Goal: Task Accomplishment & Management: Complete application form

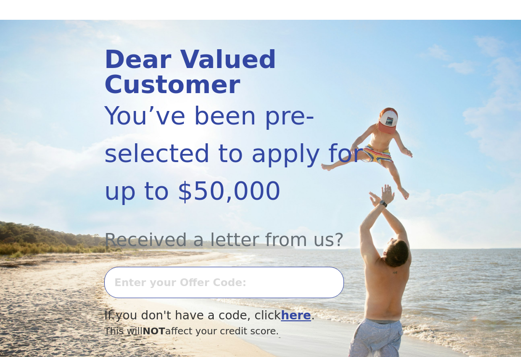
scroll to position [91, 0]
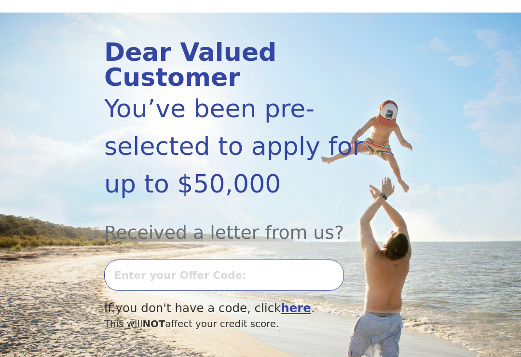
click at [276, 260] on input "text" at bounding box center [224, 275] width 240 height 31
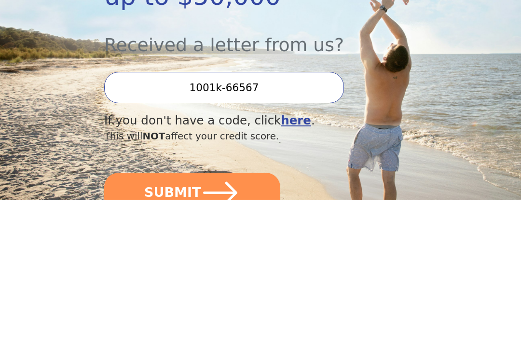
scroll to position [125, 0]
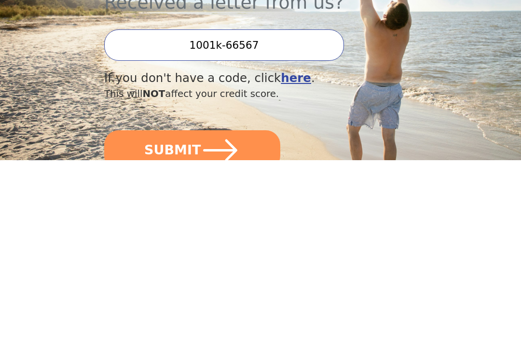
type input "1001k-66567"
click at [238, 327] on icon "submit" at bounding box center [220, 346] width 39 height 39
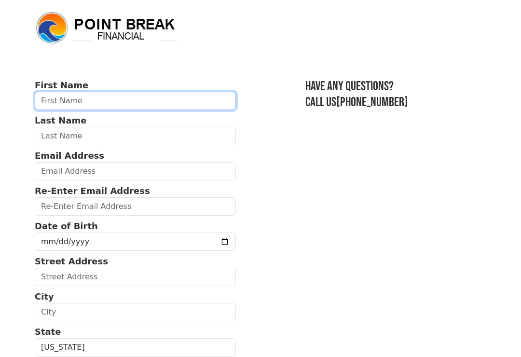
click at [158, 97] on input "text" at bounding box center [135, 101] width 201 height 18
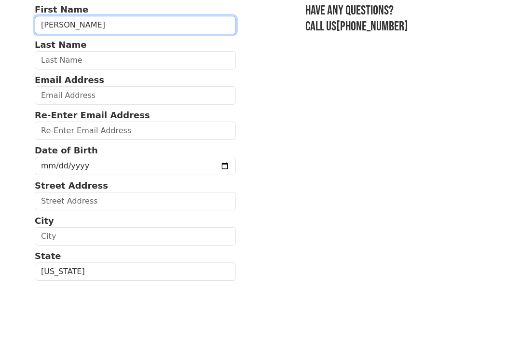
type input "Reynaldo"
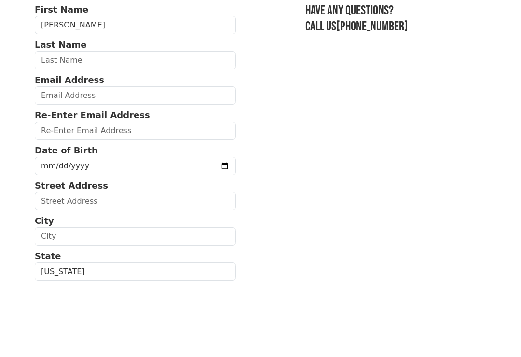
click at [109, 127] on input "text" at bounding box center [135, 136] width 201 height 18
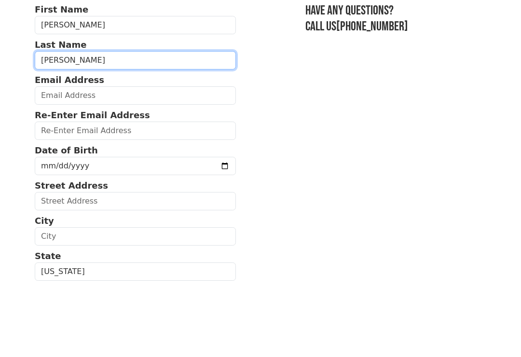
type input "MEJIAS"
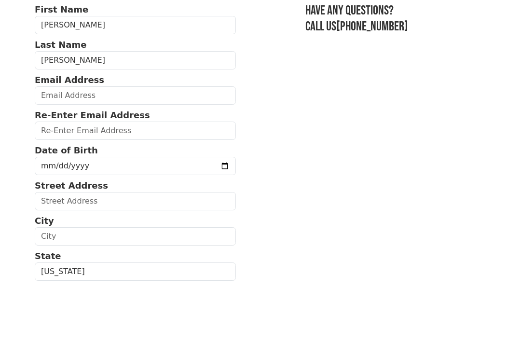
click at [148, 162] on input "email" at bounding box center [135, 171] width 201 height 18
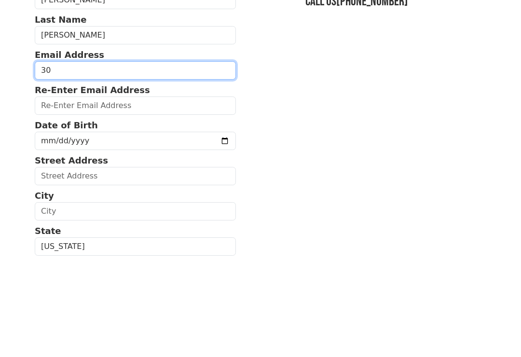
type input "3"
type input "rmejias20101@hotmail.com"
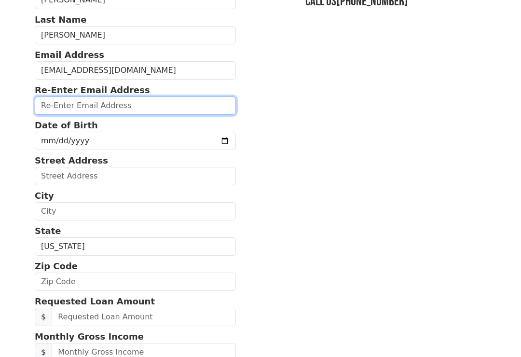
click at [152, 108] on input "email" at bounding box center [135, 105] width 201 height 18
click at [156, 107] on input "email" at bounding box center [135, 105] width 201 height 18
paste input "com"
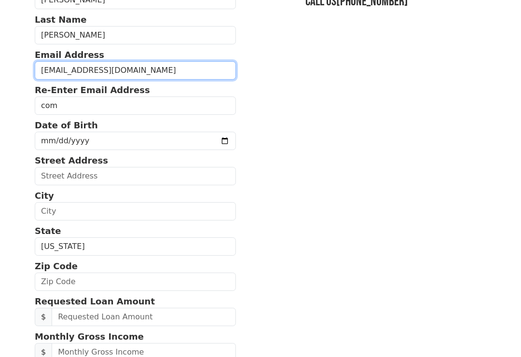
click at [121, 62] on input "rmejias20101@hotmail.com" at bounding box center [135, 70] width 201 height 18
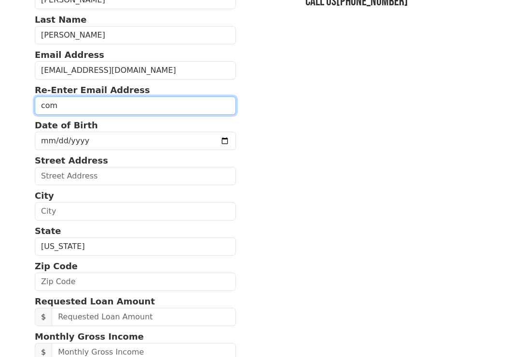
click at [109, 101] on input "com" at bounding box center [135, 105] width 201 height 18
click at [117, 101] on input "com" at bounding box center [135, 105] width 201 height 18
click at [111, 105] on input "com" at bounding box center [135, 105] width 201 height 18
click at [121, 111] on input "com" at bounding box center [135, 105] width 201 height 18
paste input "com"
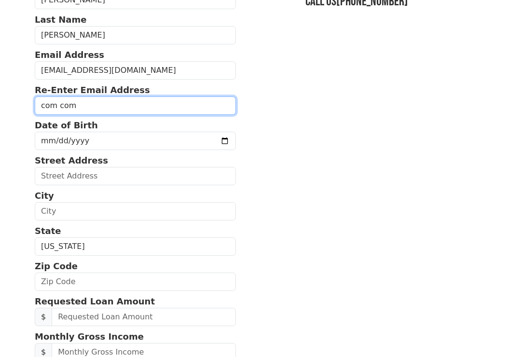
click at [155, 107] on input "com com" at bounding box center [135, 105] width 201 height 18
click at [139, 108] on input "com com" at bounding box center [135, 105] width 201 height 18
type input "c"
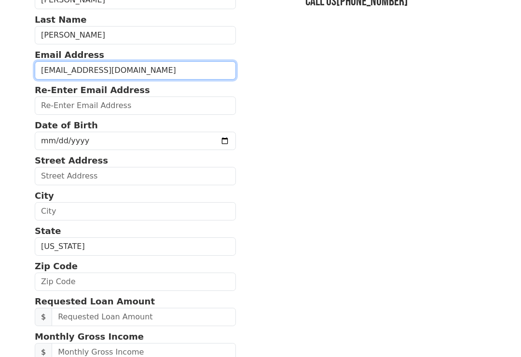
click at [124, 64] on input "rmejias20101@hotmail.com" at bounding box center [135, 70] width 201 height 18
click at [109, 70] on input "rmejias20101@hotmail.com" at bounding box center [135, 70] width 201 height 18
click at [112, 69] on input "rmejias20101@hotmail.com" at bounding box center [135, 70] width 201 height 18
paste input "com"
type input "rmejias20101@ com.com"
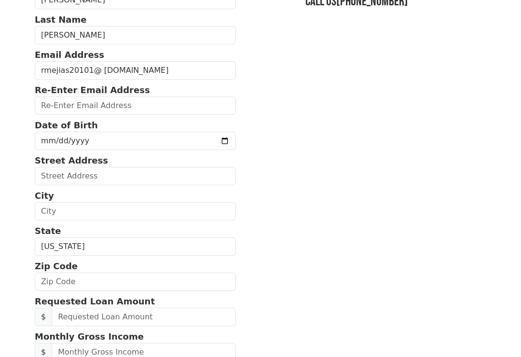
click at [117, 102] on input "email" at bounding box center [135, 105] width 201 height 18
paste input "com"
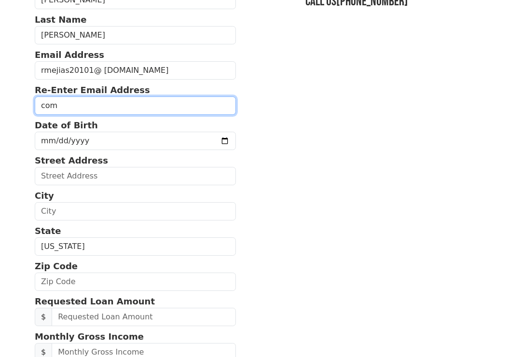
click at [86, 102] on input "com" at bounding box center [135, 105] width 201 height 18
type input "c"
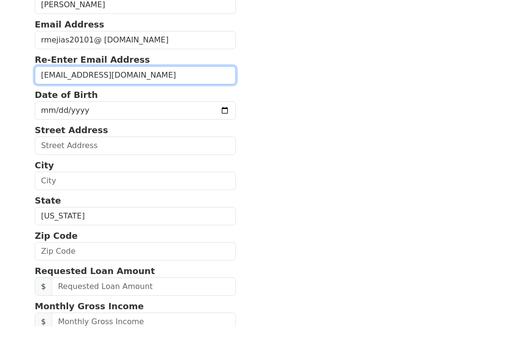
type input "rmejias20101@hotmail.com"
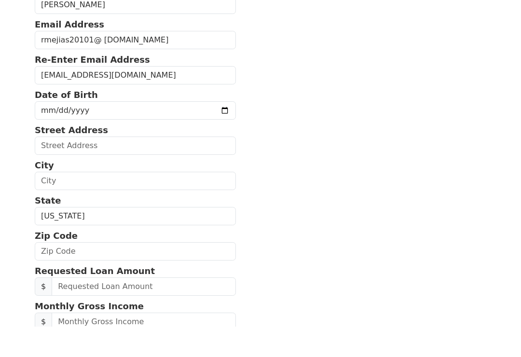
click at [140, 132] on input "date" at bounding box center [135, 141] width 201 height 18
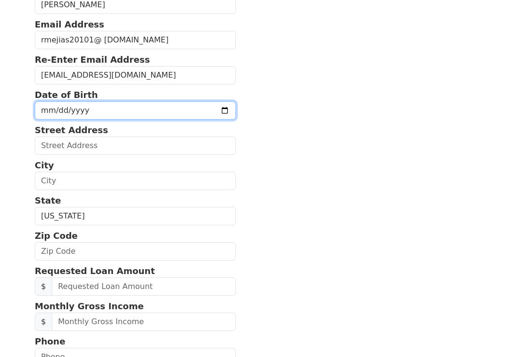
click at [127, 108] on input "1964-03-11" at bounding box center [135, 110] width 201 height 18
click at [128, 105] on input "1964-03-11" at bounding box center [135, 110] width 201 height 18
click at [130, 112] on input "1964-05-11" at bounding box center [135, 110] width 201 height 18
click at [111, 111] on input "1964-05-23" at bounding box center [135, 110] width 201 height 18
type input "1964-03-23"
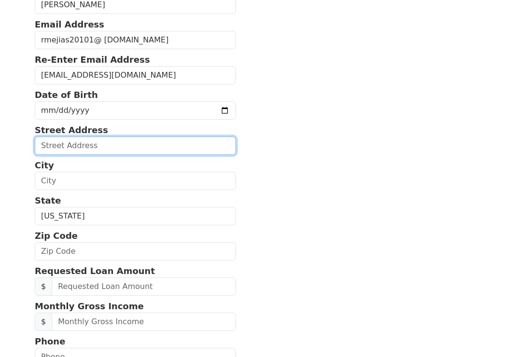
click at [143, 147] on input "text" at bounding box center [135, 145] width 201 height 18
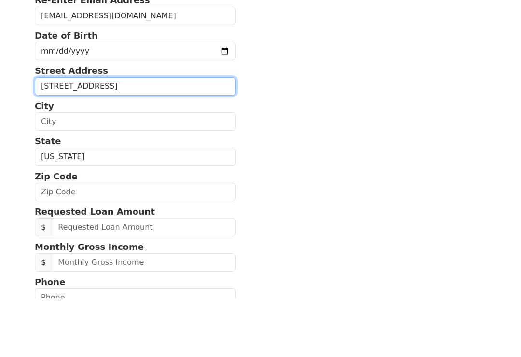
type input "300GOLD HILL DR"
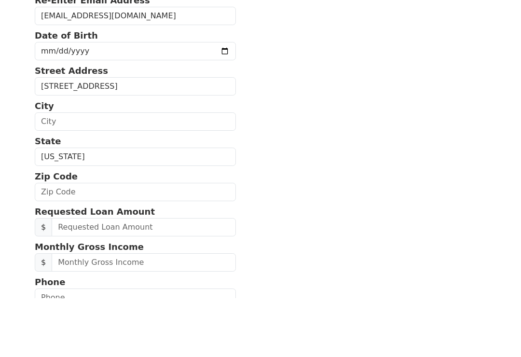
click at [168, 172] on input "text" at bounding box center [135, 181] width 201 height 18
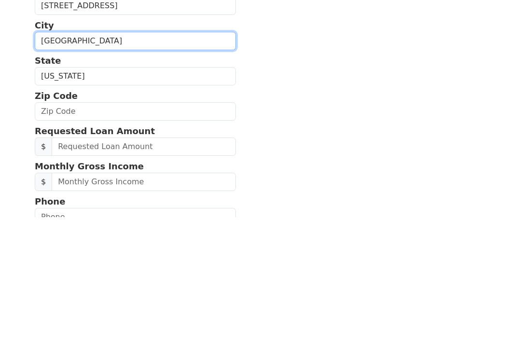
type input "Salisbury"
click at [125, 207] on select "Alabama Alaska Arizona Arkansas California Colorado Connecticut Delaware Distri…" at bounding box center [135, 216] width 201 height 18
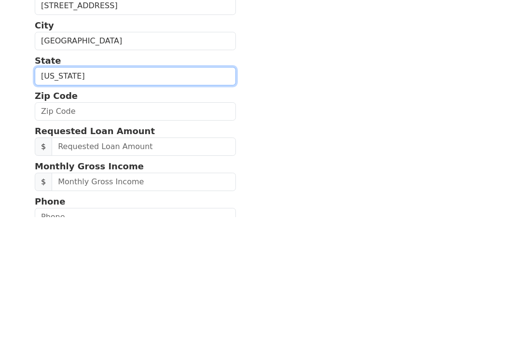
scroll to position [271, 0]
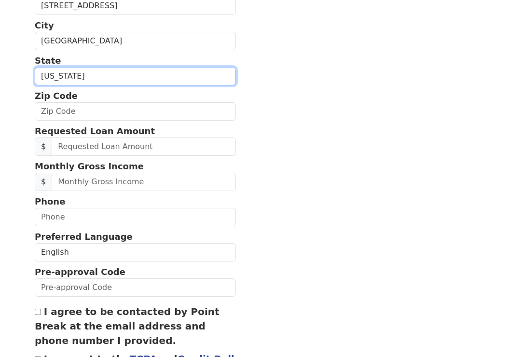
select select "NC"
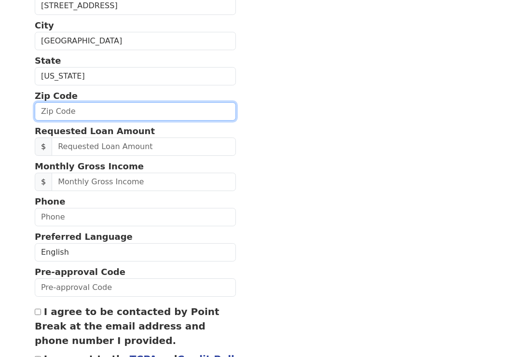
click at [151, 105] on input "text" at bounding box center [135, 111] width 201 height 18
type input "28146"
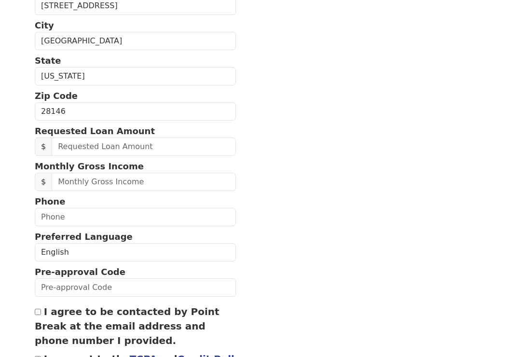
click at [174, 144] on input "text" at bounding box center [144, 146] width 184 height 18
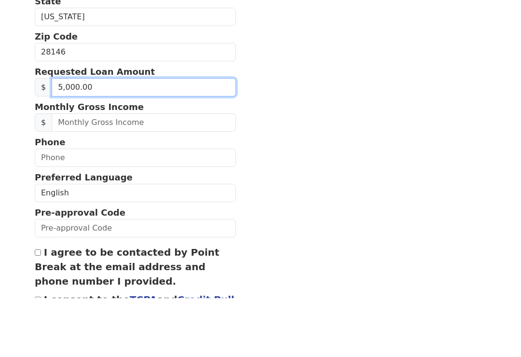
type input "50,000.00"
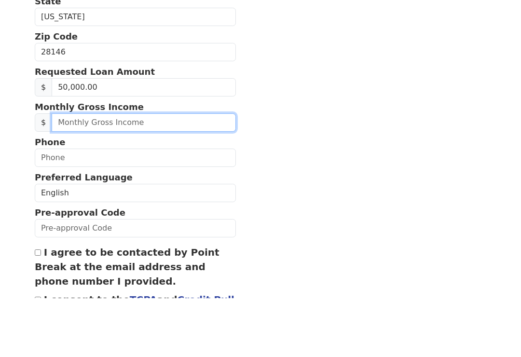
click at [159, 173] on input "text" at bounding box center [144, 182] width 184 height 18
type input "70,000.00"
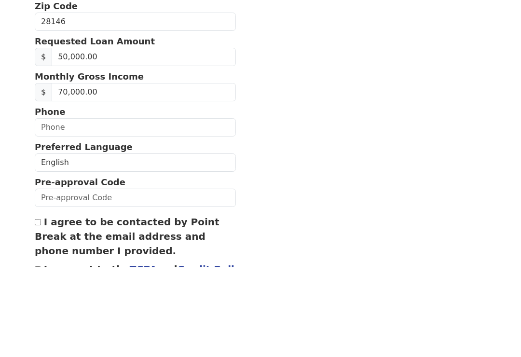
click at [137, 208] on input "text" at bounding box center [135, 217] width 201 height 18
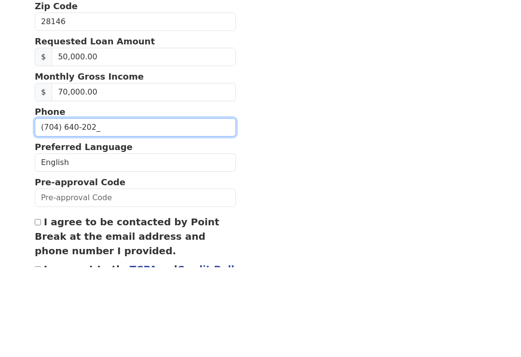
type input "(704) 640-2026"
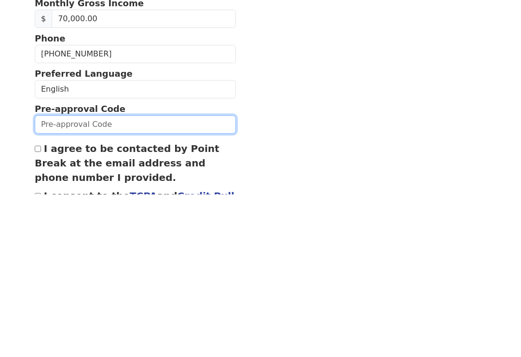
click at [138, 278] on input "text" at bounding box center [135, 287] width 201 height 18
type input "1001k-661567"
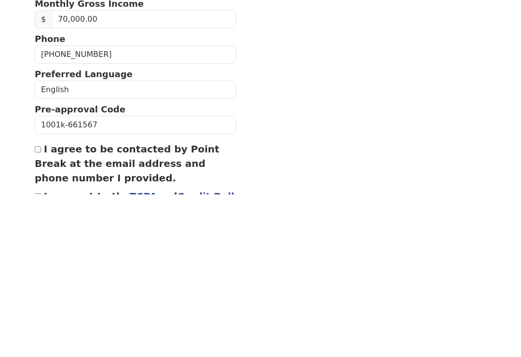
click at [41, 309] on input "I agree to be contacted by Point Break at the email address and phone number I …" at bounding box center [38, 312] width 6 height 6
checkbox input "true"
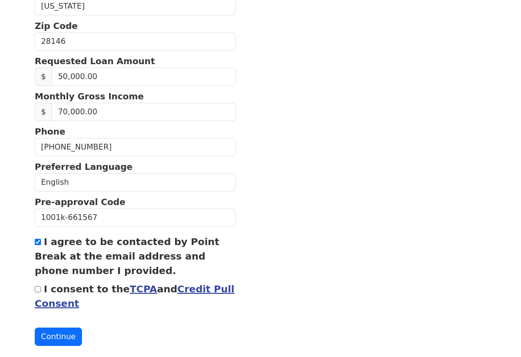
click at [64, 336] on button "Continue" at bounding box center [58, 336] width 47 height 18
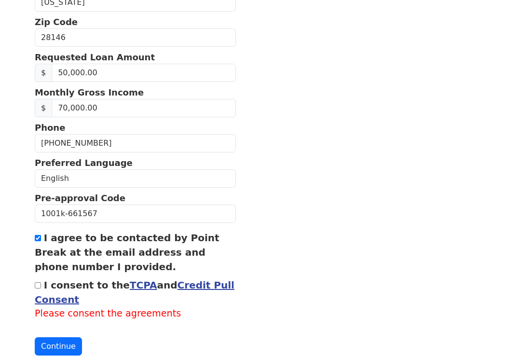
scroll to position [381, 0]
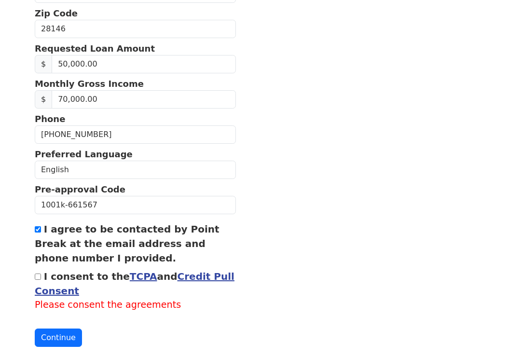
click at [41, 273] on input "I consent to the TCPA and Credit Pull Consent" at bounding box center [38, 276] width 6 height 6
checkbox input "true"
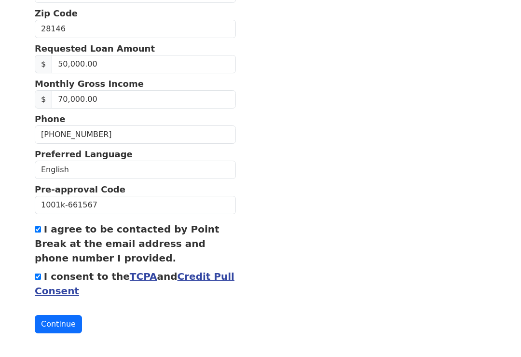
scroll to position [368, 0]
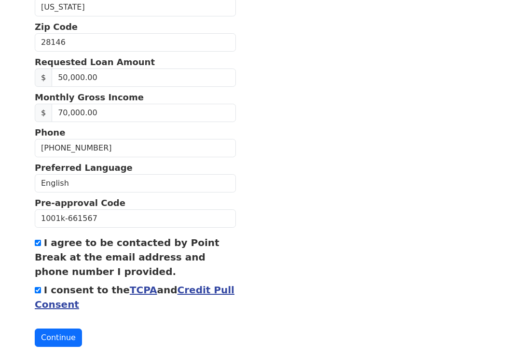
click at [66, 339] on button "Continue" at bounding box center [58, 337] width 47 height 18
click at [67, 333] on button "Continue" at bounding box center [58, 337] width 47 height 18
click at [57, 332] on button "Continue" at bounding box center [58, 337] width 47 height 18
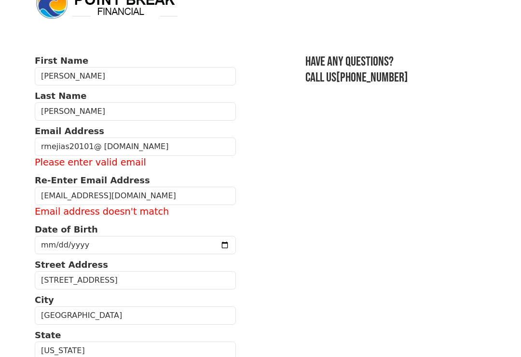
scroll to position [28, 0]
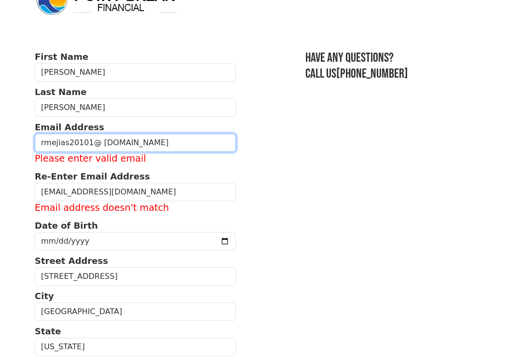
click at [148, 139] on input "rmejias20101@ com.com" at bounding box center [135, 143] width 201 height 18
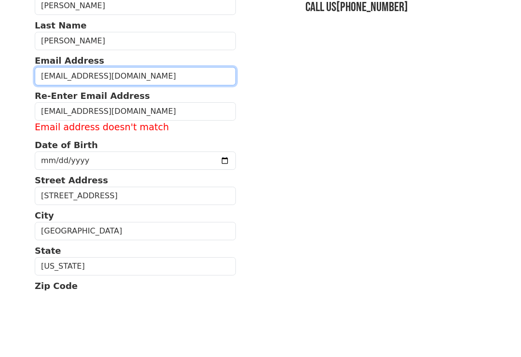
type input "rmejias20101@hotmail.com"
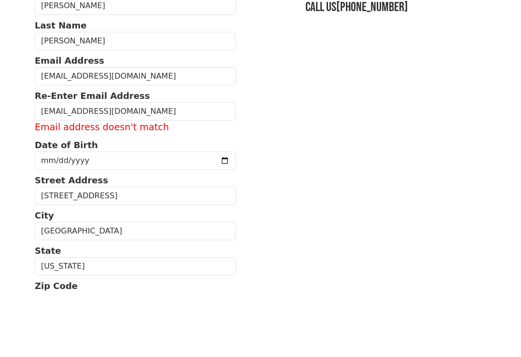
click at [468, 115] on section "First Name Reynaldo Last Name MEJIAS Email Address rmejias20101@hotmail.com Re-…" at bounding box center [260, 362] width 451 height 622
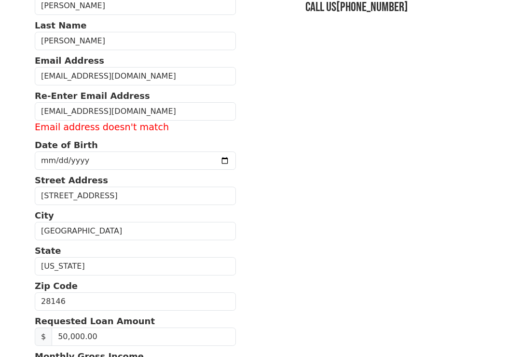
click at [489, 148] on div "First Name Reynaldo Last Name MEJIAS Email Address rmejias20101@hotmail.com Re-…" at bounding box center [260, 268] width 463 height 727
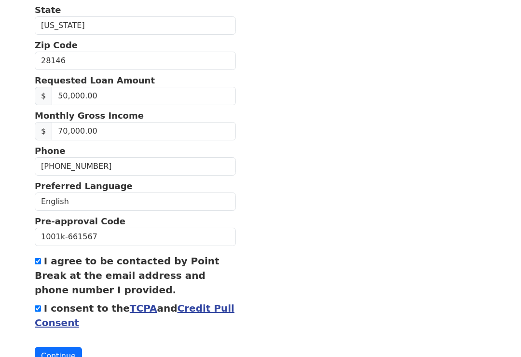
scroll to position [354, 0]
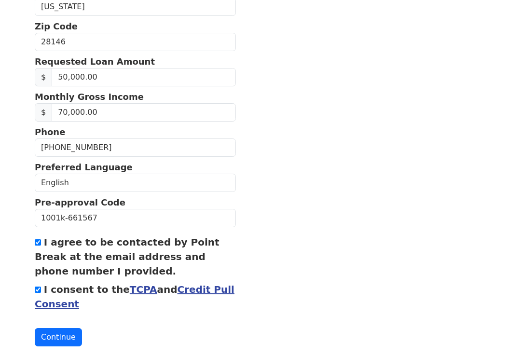
click at [66, 335] on button "Continue" at bounding box center [58, 337] width 47 height 18
click at [60, 335] on button "Continue" at bounding box center [58, 337] width 47 height 18
click at [45, 286] on label "I consent to the TCPA and Credit Pull Consent" at bounding box center [135, 296] width 200 height 26
click at [41, 286] on input "I consent to the TCPA and Credit Pull Consent" at bounding box center [38, 289] width 6 height 6
checkbox input "false"
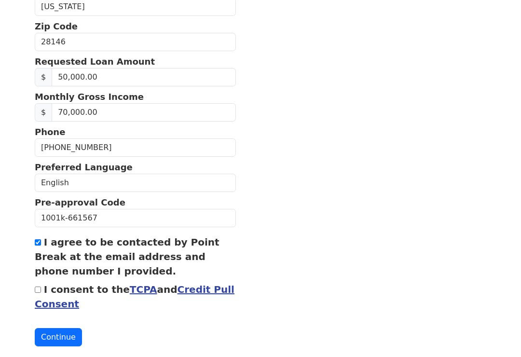
click at [65, 328] on button "Continue" at bounding box center [58, 337] width 47 height 18
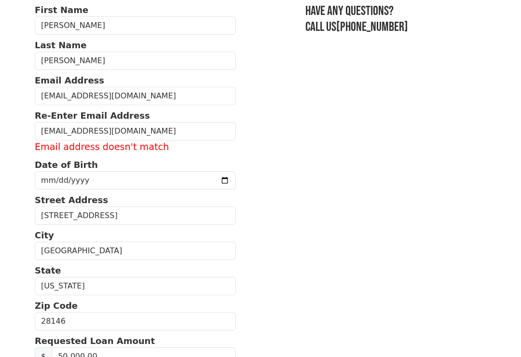
scroll to position [47, 0]
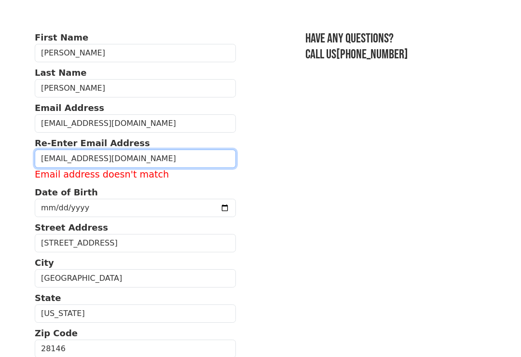
click at [143, 153] on input "rmejias20101@hotmail.com" at bounding box center [135, 159] width 201 height 18
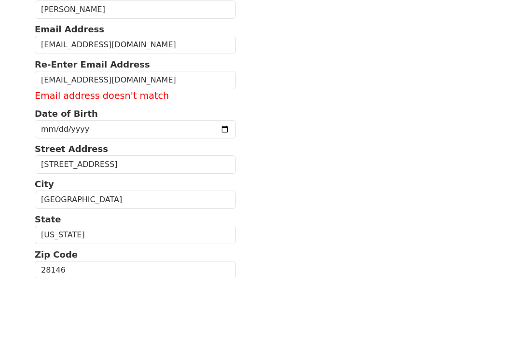
click at [406, 97] on section "First Name Reynaldo Last Name MEJIAS Email Address rmejias20101@hotmail.com Re-…" at bounding box center [260, 342] width 451 height 622
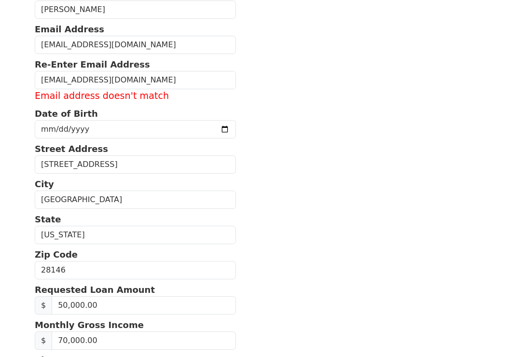
click at [375, 175] on section "First Name Reynaldo Last Name MEJIAS Email Address rmejias20101@hotmail.com Re-…" at bounding box center [260, 263] width 451 height 622
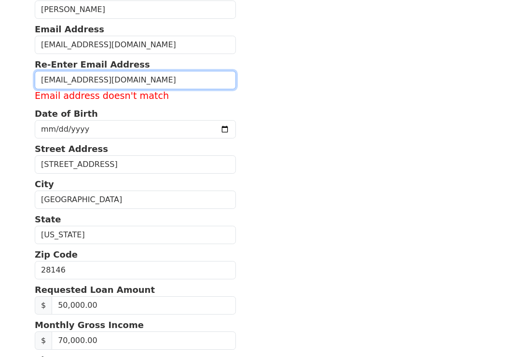
click at [168, 82] on input "rmejias20101@hotmail.com" at bounding box center [135, 80] width 201 height 18
type input "rme"
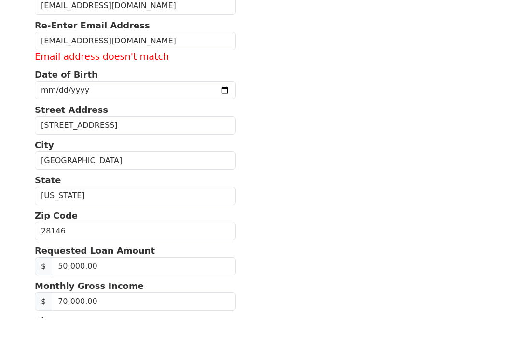
click at [361, 96] on section "First Name Reynaldo Last Name MEJIAS Email Address rmejias20101@hotmail.com Re-…" at bounding box center [260, 263] width 451 height 622
click at [357, 162] on section "First Name Reynaldo Last Name MEJIAS Email Address rmejias20101@hotmail.com Re-…" at bounding box center [260, 224] width 451 height 622
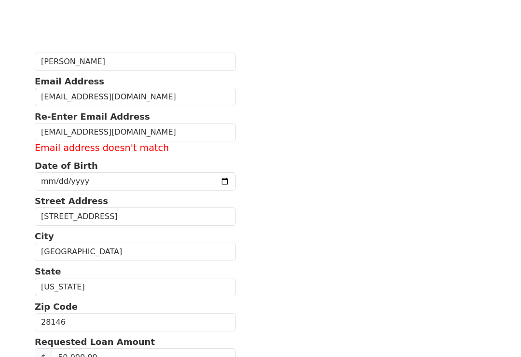
scroll to position [0, 0]
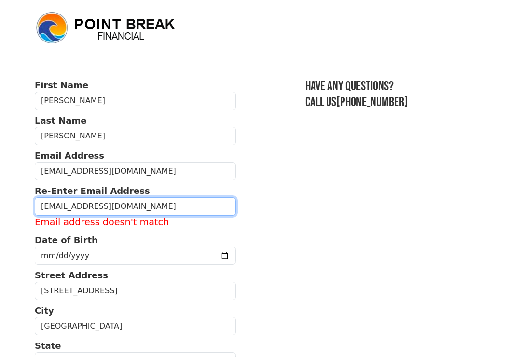
click at [74, 200] on input "rmejias2010@hotmail.com" at bounding box center [135, 206] width 201 height 18
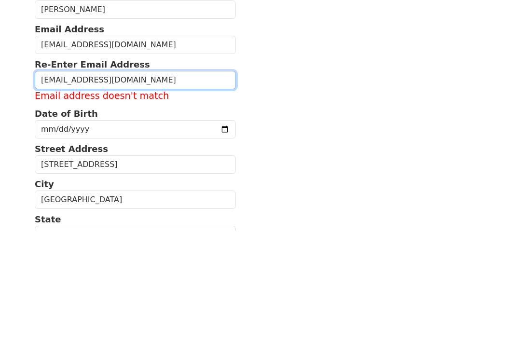
click at [74, 197] on input "rmejias2010@hotmail.com" at bounding box center [135, 206] width 201 height 18
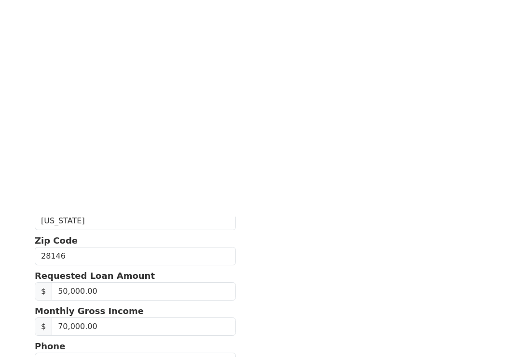
scroll to position [356, 0]
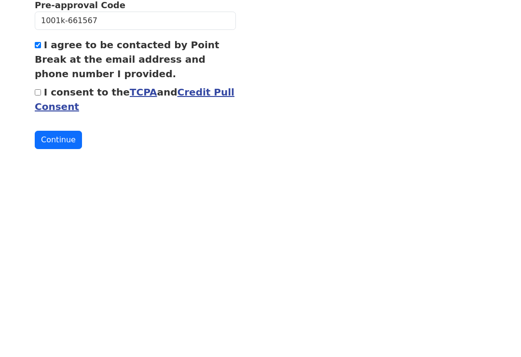
type input "rmejias20101@hotmail.com"
click at [421, 101] on section "First Name Reynaldo Last Name MEJIAS Email Address rmejias20101@hotmail.com Re-…" at bounding box center [260, 27] width 451 height 608
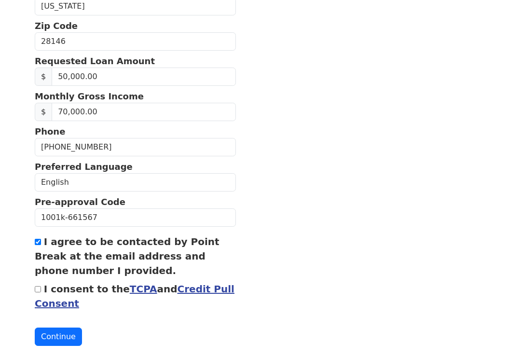
click at [63, 334] on button "Continue" at bounding box center [58, 336] width 47 height 18
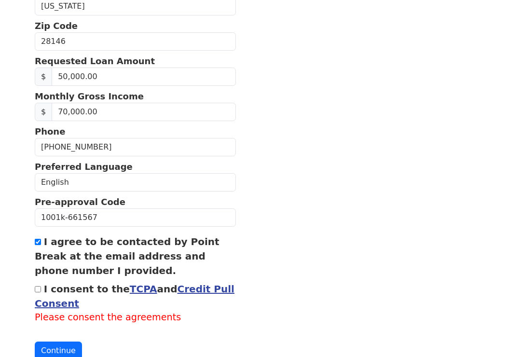
click at [40, 286] on input "I consent to the TCPA and Credit Pull Consent" at bounding box center [38, 289] width 6 height 6
checkbox input "true"
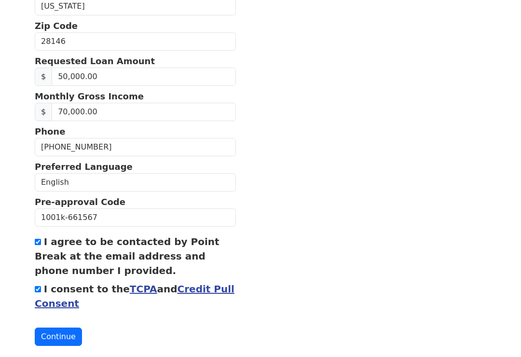
click at [67, 330] on button "Continue" at bounding box center [58, 336] width 47 height 18
